Goal: Task Accomplishment & Management: Use online tool/utility

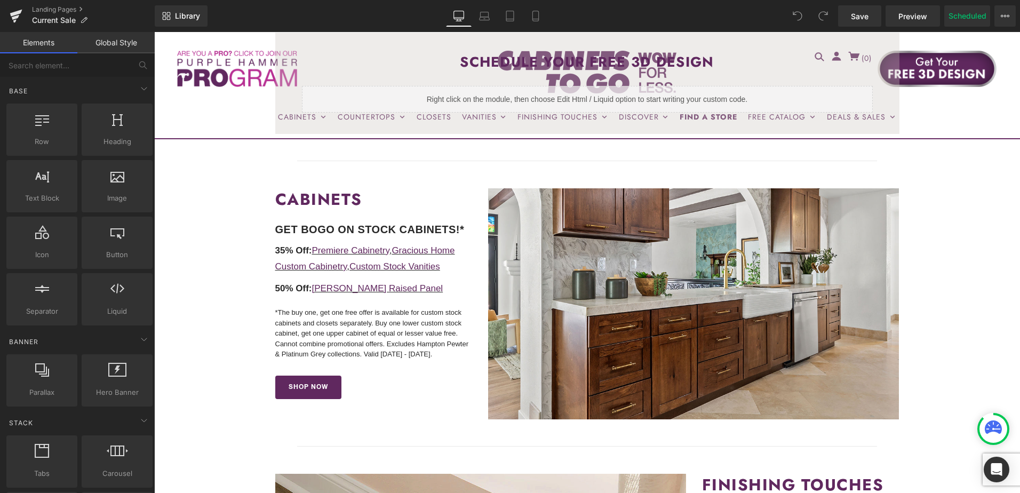
scroll to position [320, 0]
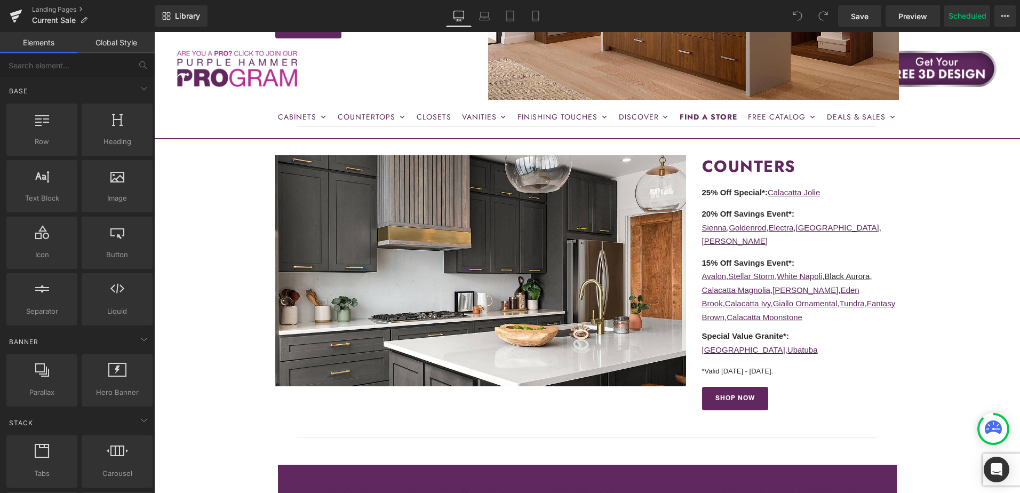
scroll to position [1227, 0]
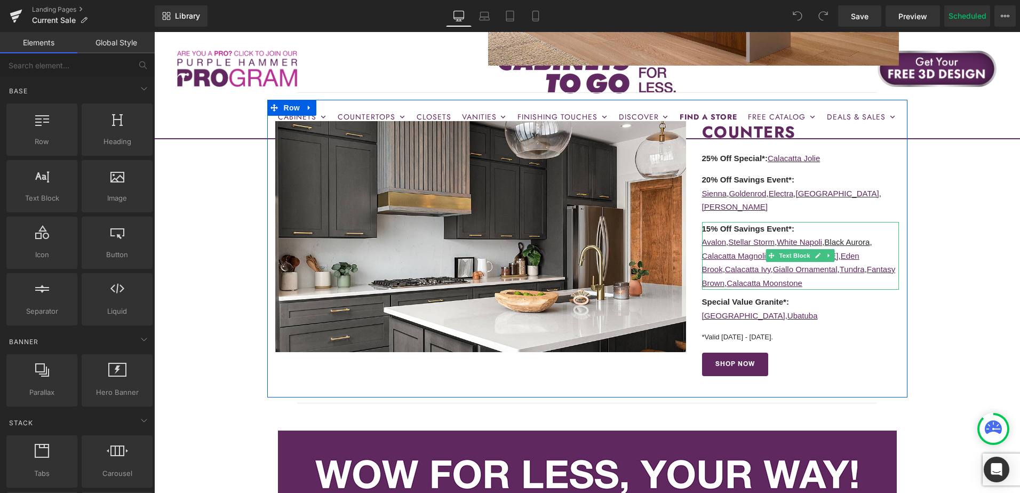
click at [840, 237] on u "Black Aurora" at bounding box center [846, 241] width 45 height 9
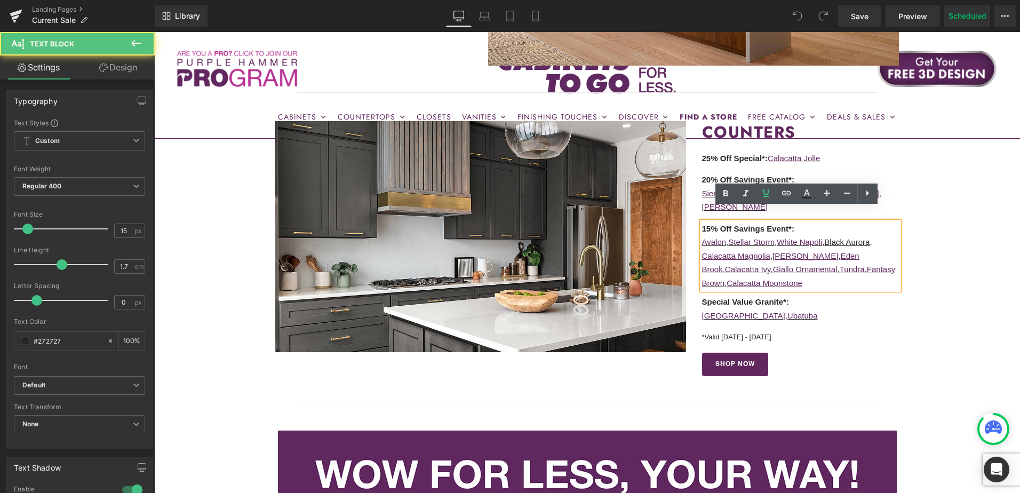
click at [840, 237] on u "Black Aurora" at bounding box center [846, 241] width 45 height 9
drag, startPoint x: 830, startPoint y: 230, endPoint x: 873, endPoint y: 229, distance: 43.2
click at [870, 237] on u "Black Aurora" at bounding box center [846, 241] width 45 height 9
click at [784, 194] on icon at bounding box center [786, 193] width 13 height 13
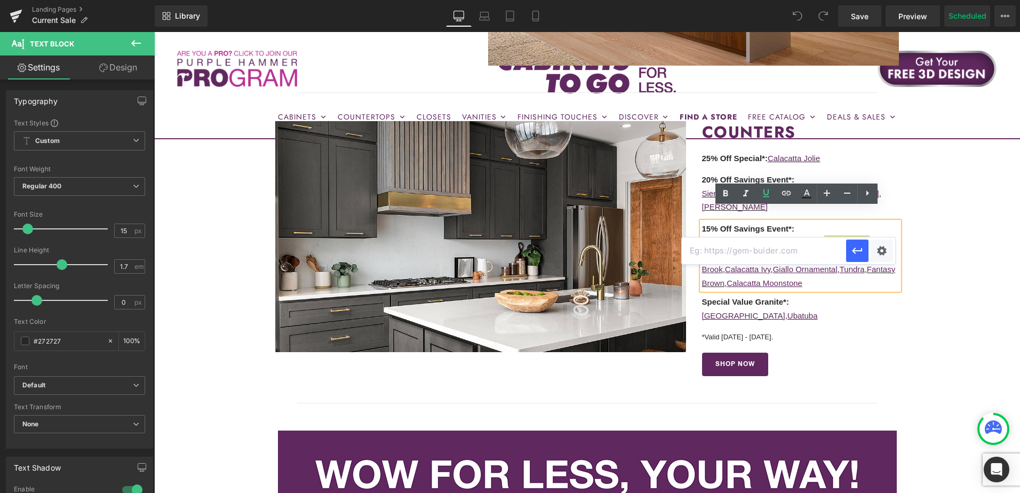
click at [774, 246] on input "text" at bounding box center [764, 250] width 164 height 27
paste input "https://cabinetstogo.com/collections/natural-stone-countertops/products/corsica…"
type input "https://cabinetstogo.com/collections/natural-stone-countertops/products/corsica…"
click at [857, 249] on icon "button" at bounding box center [857, 250] width 13 height 13
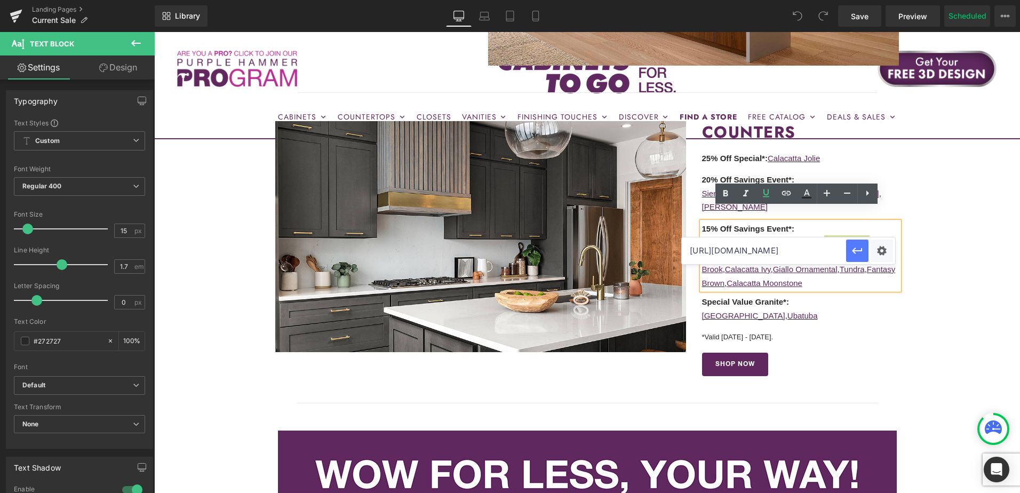
scroll to position [0, 0]
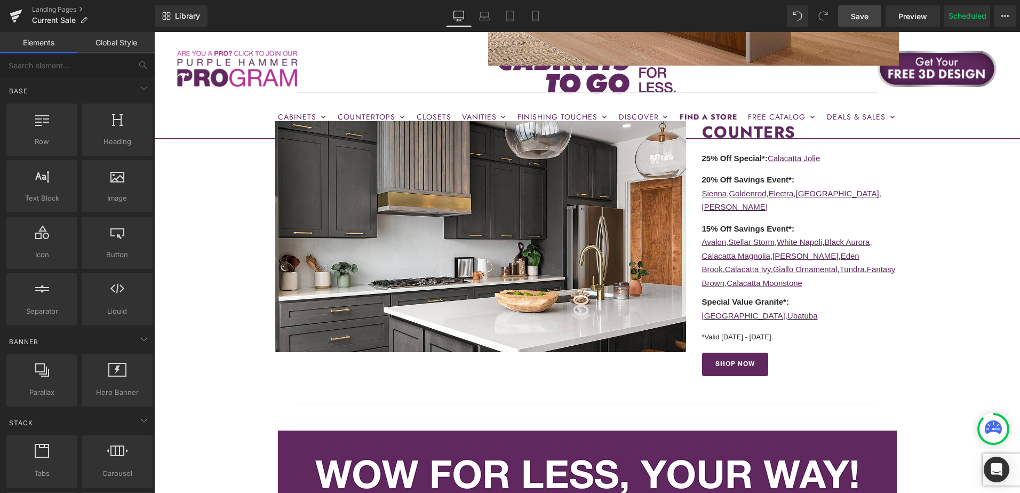
click at [862, 13] on span "Save" at bounding box center [860, 16] width 18 height 11
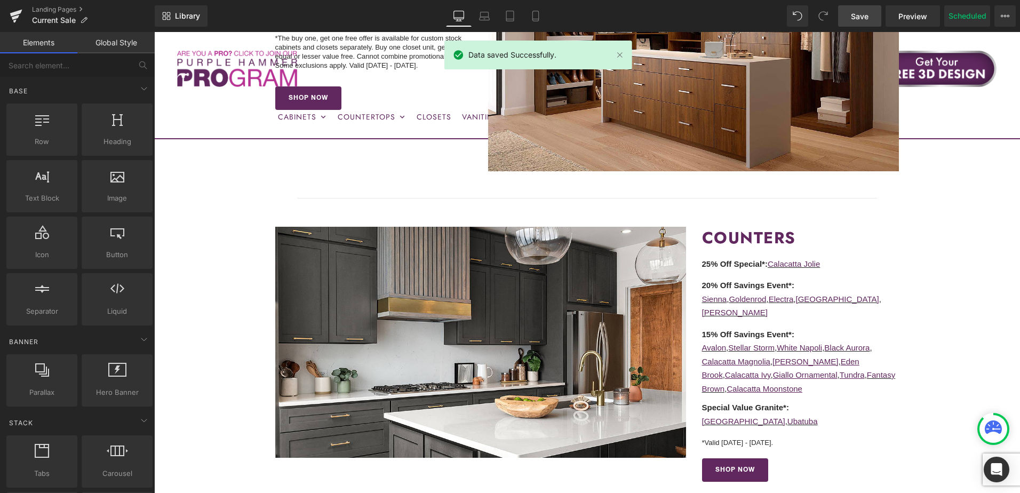
scroll to position [1120, 0]
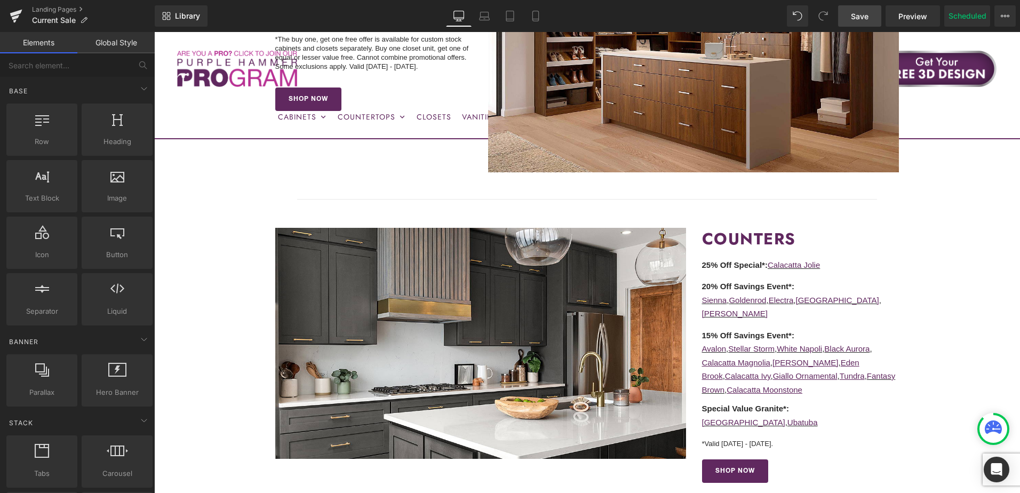
click at [854, 14] on span "Save" at bounding box center [860, 16] width 18 height 11
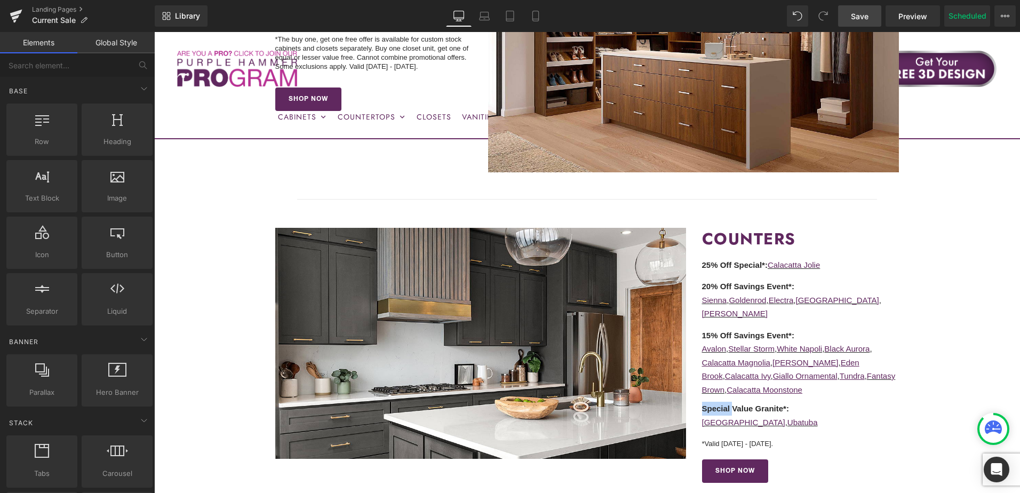
click at [867, 19] on span "Save" at bounding box center [860, 16] width 18 height 11
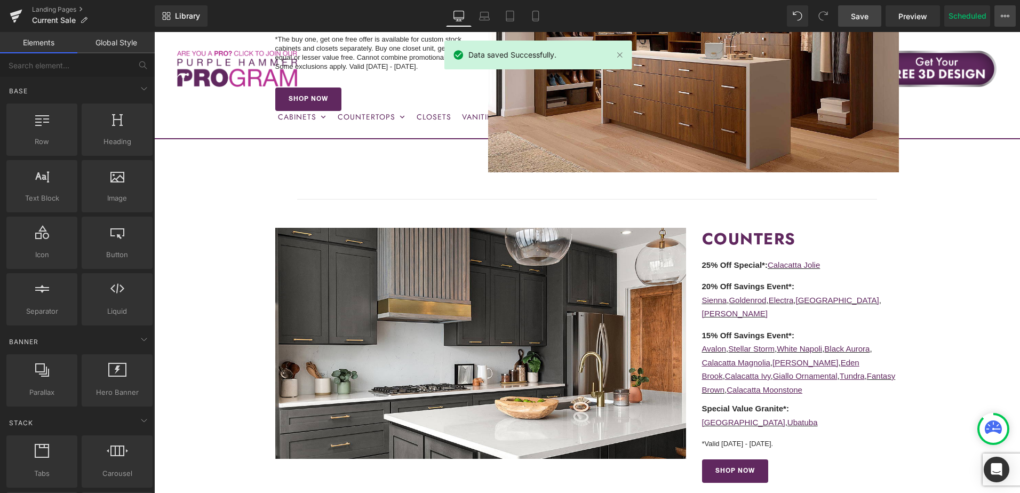
click at [1007, 21] on button "View Live Page View with current Template Save Template to Library Schedule Pub…" at bounding box center [1004, 15] width 21 height 21
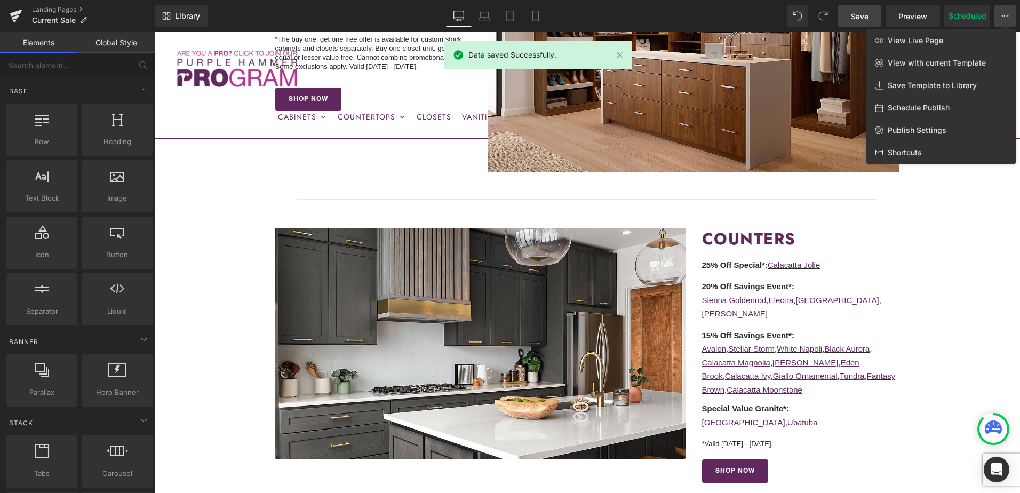
click at [947, 103] on span "Schedule Publish" at bounding box center [919, 108] width 62 height 10
select select
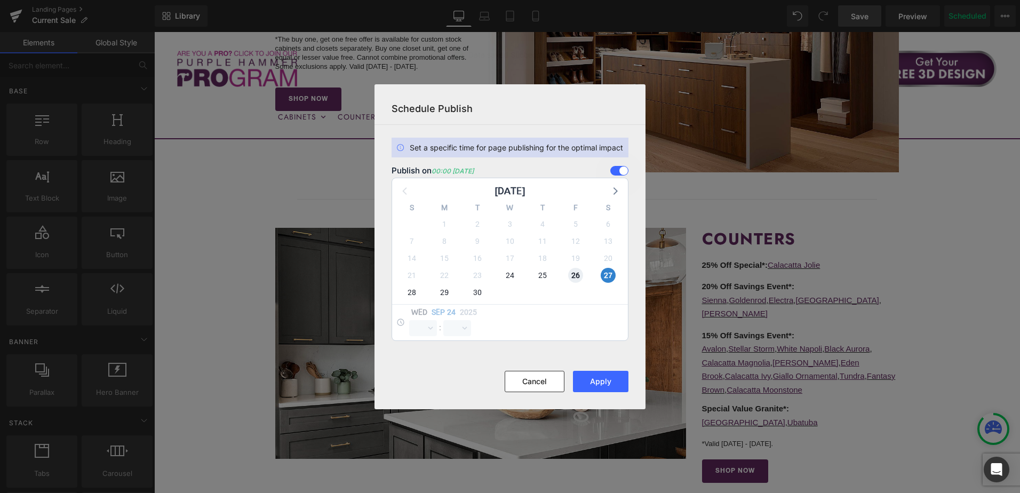
click at [579, 270] on span "26" at bounding box center [575, 275] width 15 height 15
select select "0"
click at [605, 278] on span "27" at bounding box center [608, 275] width 15 height 15
click at [601, 386] on button "Apply" at bounding box center [600, 381] width 55 height 21
